Goal: Task Accomplishment & Management: Complete application form

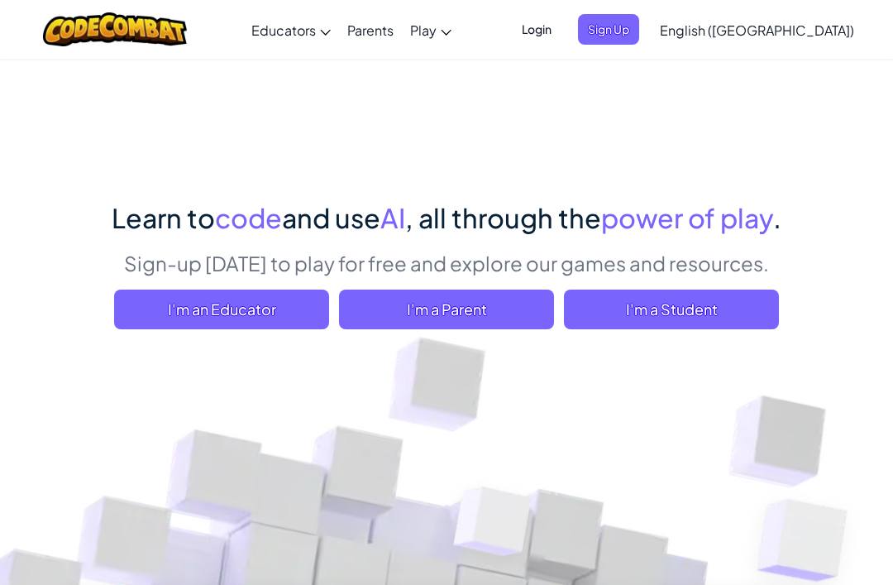
click at [654, 320] on span "I'm a Student" at bounding box center [671, 310] width 215 height 40
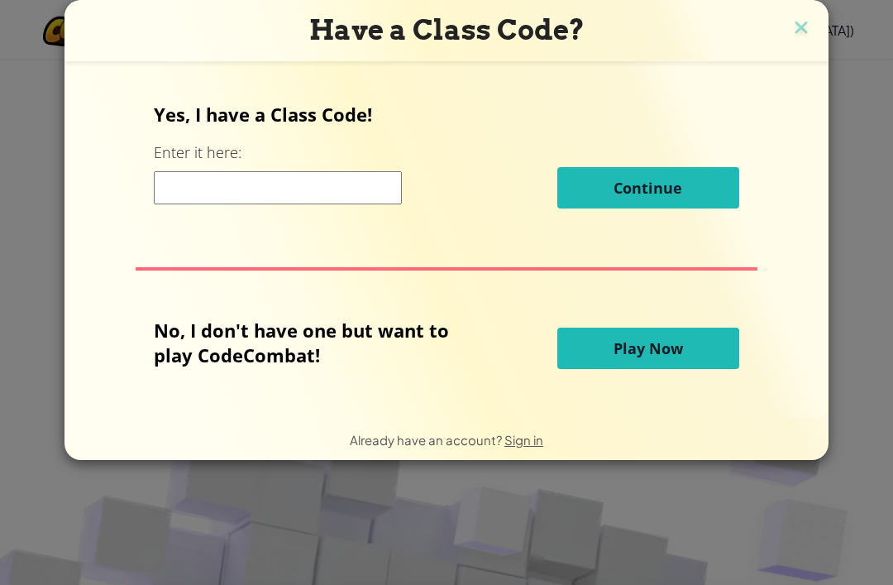
click at [285, 158] on div "Yes, I have a Class Code! Enter it here: Continue" at bounding box center [446, 161] width 585 height 119
click at [266, 230] on div "Yes, I have a Class Code! Enter it here: Continue No, I don't have one but want…" at bounding box center [446, 240] width 731 height 324
click at [285, 184] on input at bounding box center [278, 187] width 248 height 33
click at [291, 198] on input at bounding box center [278, 187] width 248 height 33
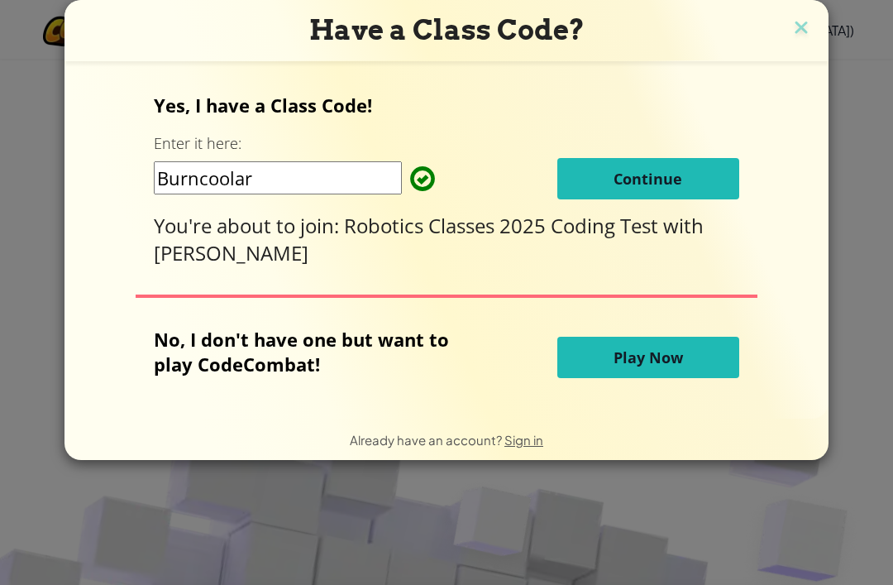
type input "Burncoolart"
click at [657, 188] on span "Continue" at bounding box center [648, 179] width 69 height 20
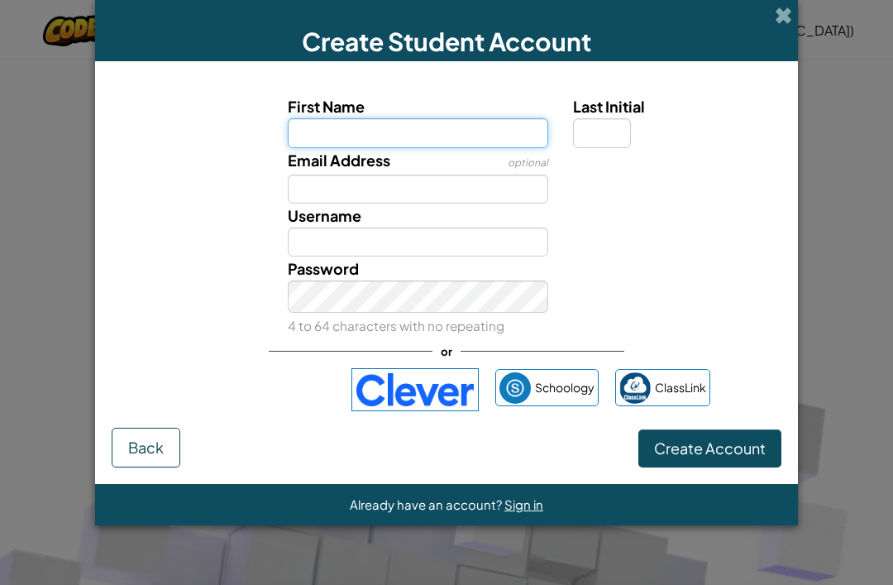
click at [472, 136] on input "First Name" at bounding box center [418, 132] width 261 height 29
type input "Jayden"
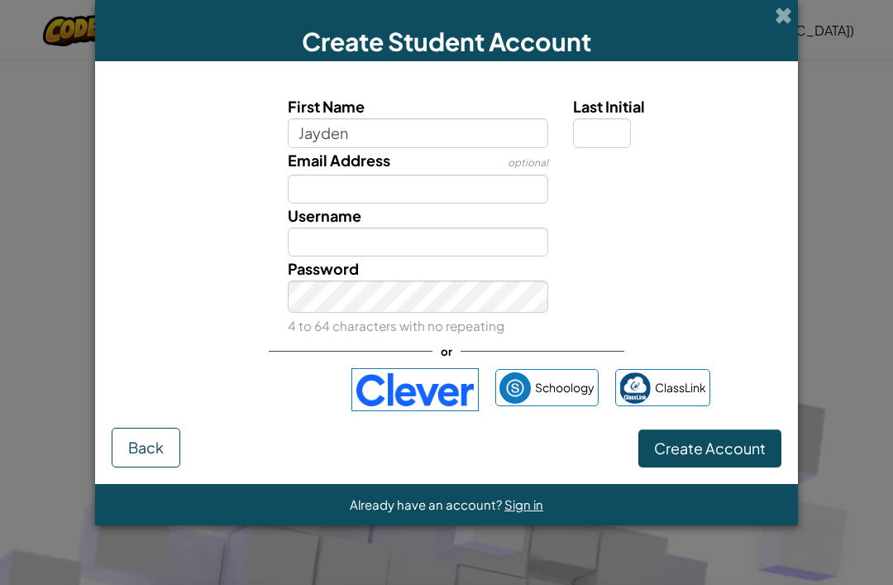
click at [584, 203] on div "Email Address optional" at bounding box center [446, 175] width 687 height 55
type input "Jayden"
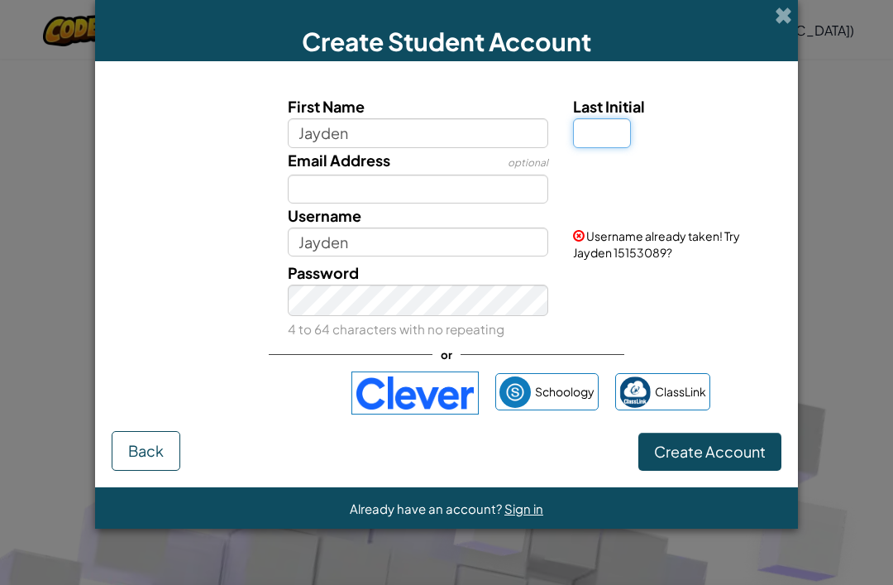
click at [596, 136] on input "Last Initial" at bounding box center [602, 132] width 58 height 29
type input "4"
type input "R"
click at [688, 172] on div at bounding box center [675, 160] width 229 height 24
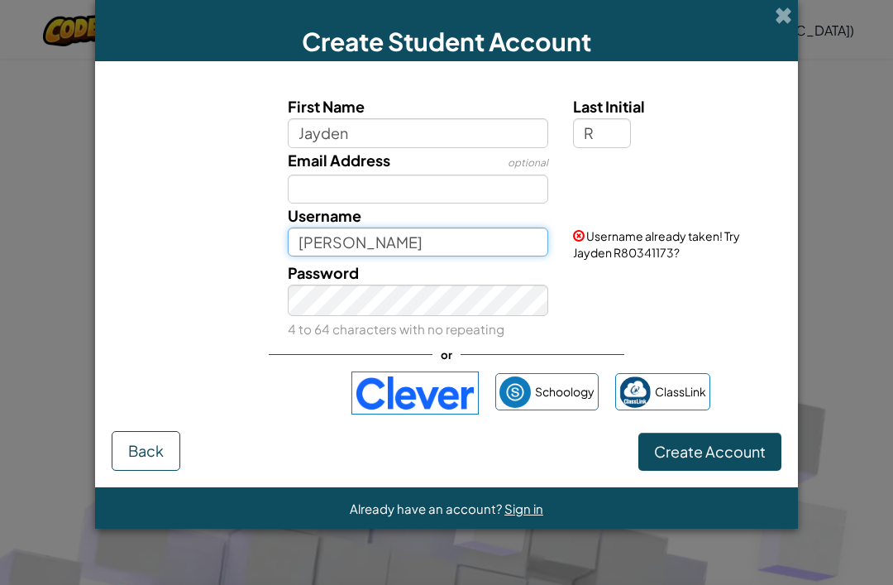
click at [386, 249] on input "[PERSON_NAME]" at bounding box center [418, 241] width 261 height 29
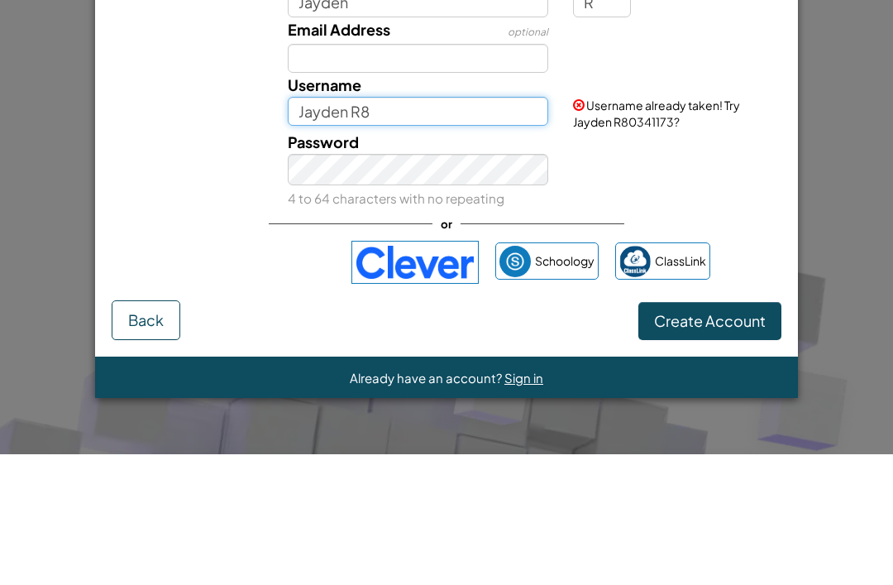
type input "Jayden R8"
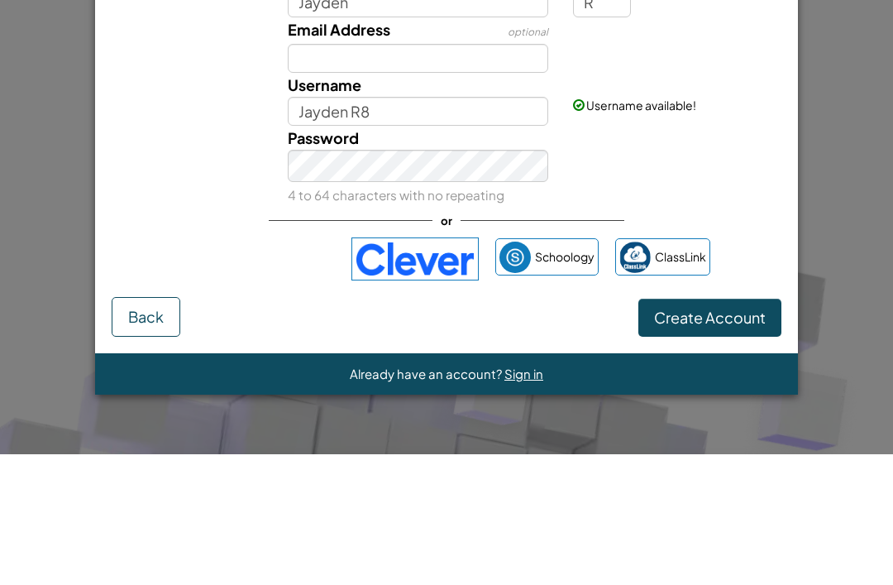
scroll to position [131, 0]
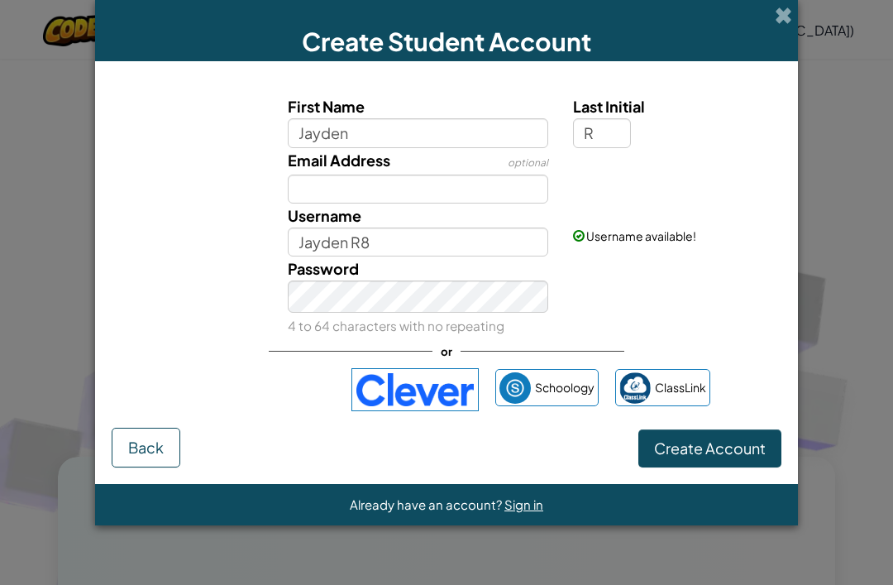
click at [649, 118] on label "Last Initial" at bounding box center [675, 106] width 204 height 24
click at [631, 121] on input "R" at bounding box center [602, 132] width 58 height 29
click at [709, 203] on div "Email Address optional" at bounding box center [446, 175] width 687 height 55
click at [594, 237] on div "Username available!" at bounding box center [675, 223] width 229 height 41
click at [589, 243] on span "Username available!" at bounding box center [642, 235] width 110 height 15
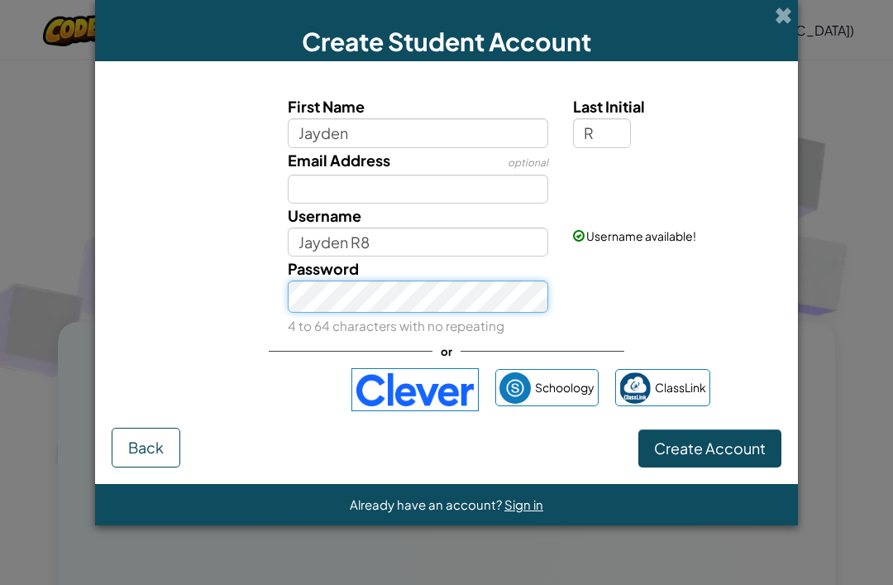
scroll to position [265, 0]
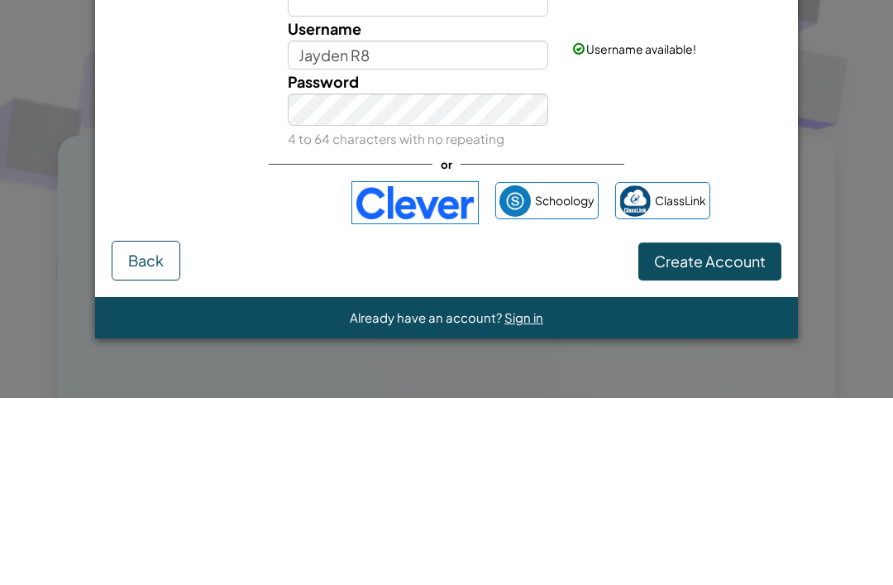
click at [679, 256] on div "Password 4 to 64 characters with no repeating" at bounding box center [446, 296] width 687 height 81
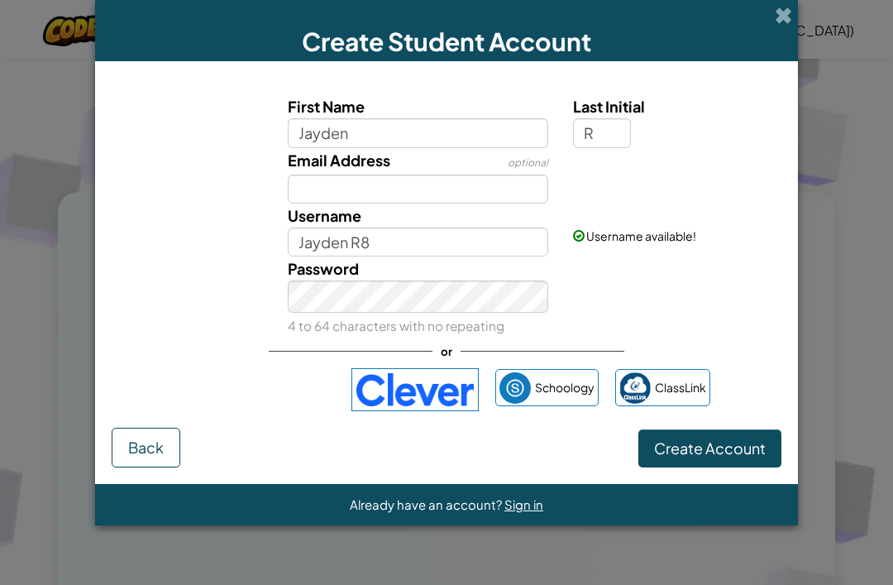
scroll to position [392, 0]
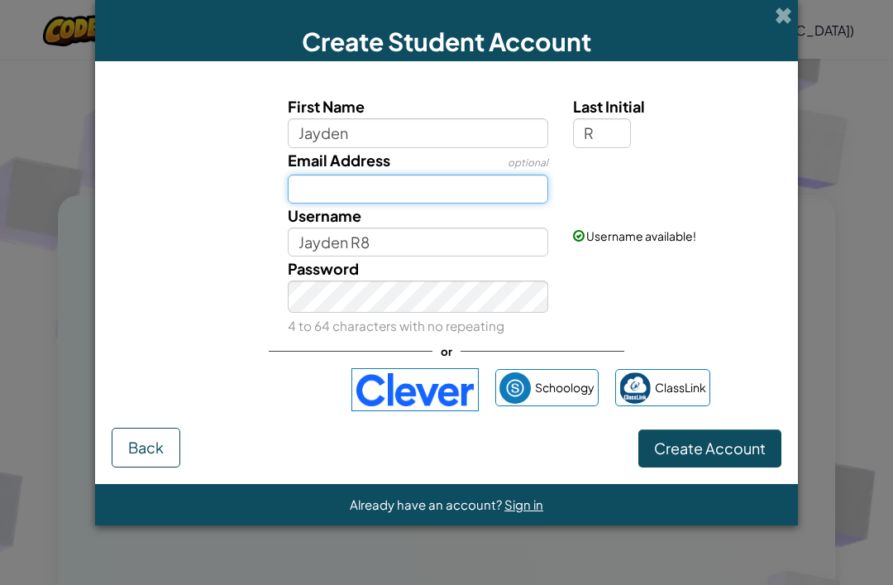
click at [541, 203] on input "Email Address" at bounding box center [418, 189] width 261 height 29
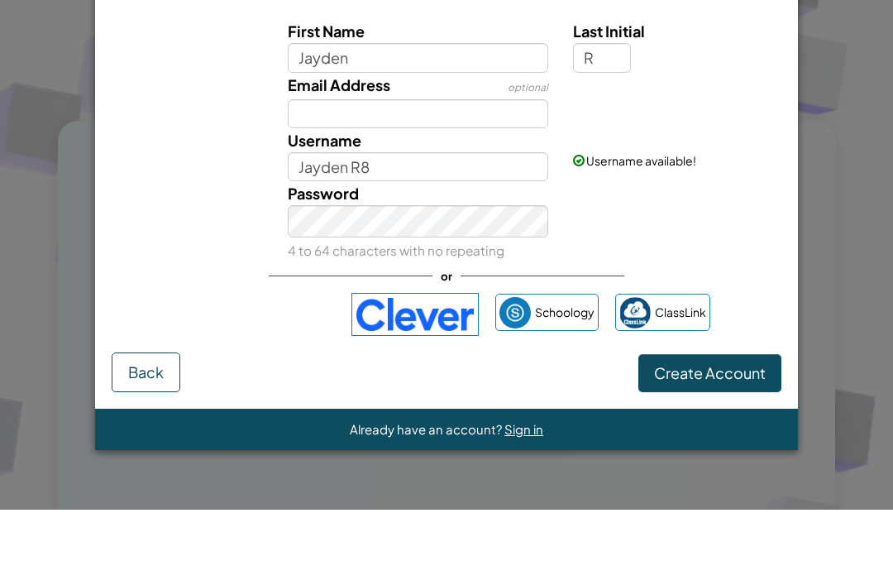
click at [644, 203] on div "Username available!" at bounding box center [675, 223] width 229 height 41
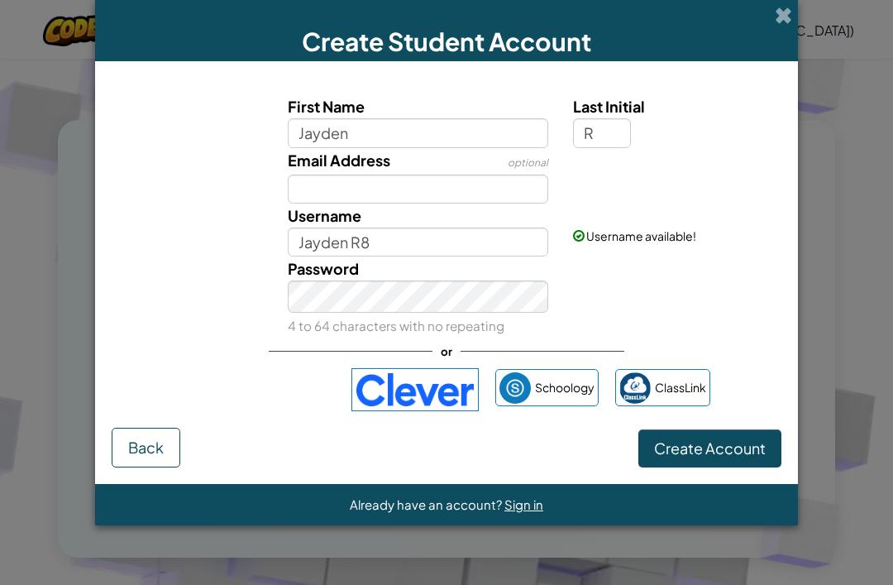
click at [714, 457] on span "Create Account" at bounding box center [710, 447] width 112 height 19
